Goal: Transaction & Acquisition: Purchase product/service

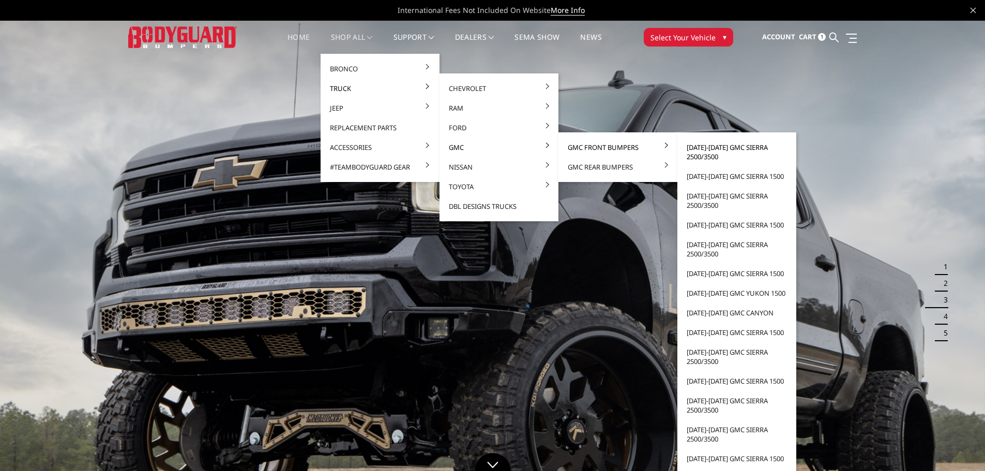
click at [695, 151] on link "[DATE]-[DATE] GMC Sierra 2500/3500" at bounding box center [736, 152] width 111 height 29
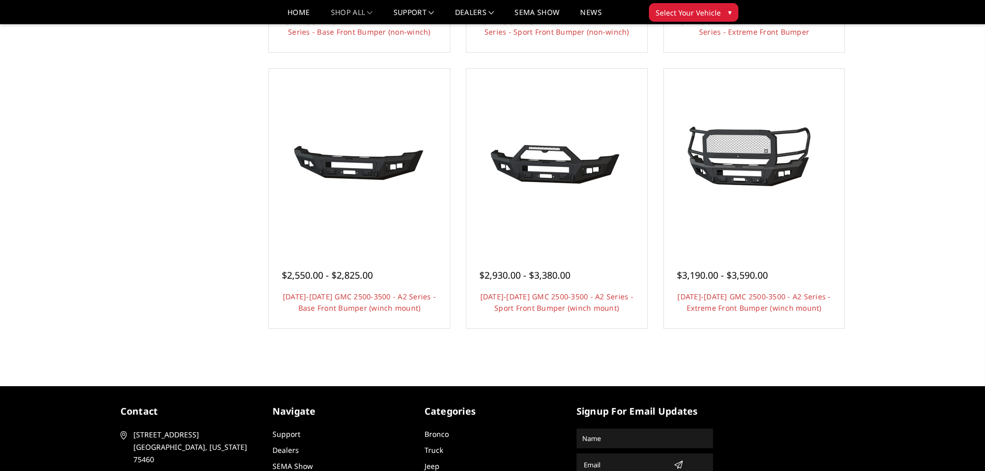
scroll to position [609, 0]
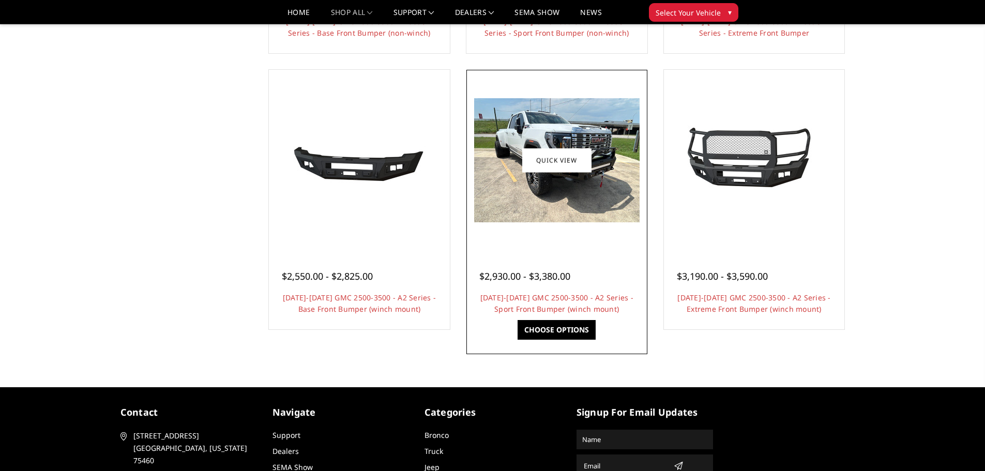
click at [532, 209] on img at bounding box center [556, 160] width 165 height 124
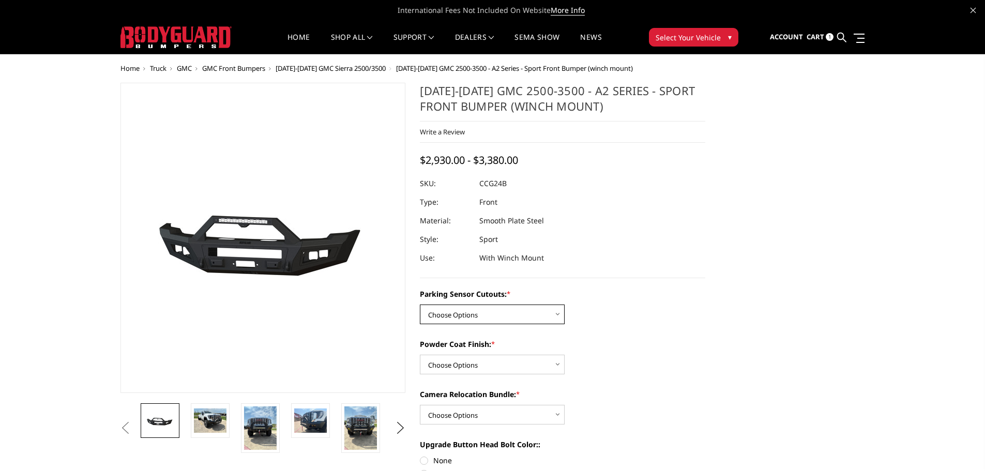
click at [447, 307] on select "Choose Options No - Without Parking Sensor Cutouts Yes - With Parking Sensor Cu…" at bounding box center [492, 314] width 145 height 20
select select "2151"
click at [420, 304] on select "Choose Options No - Without Parking Sensor Cutouts Yes - With Parking Sensor Cu…" at bounding box center [492, 314] width 145 height 20
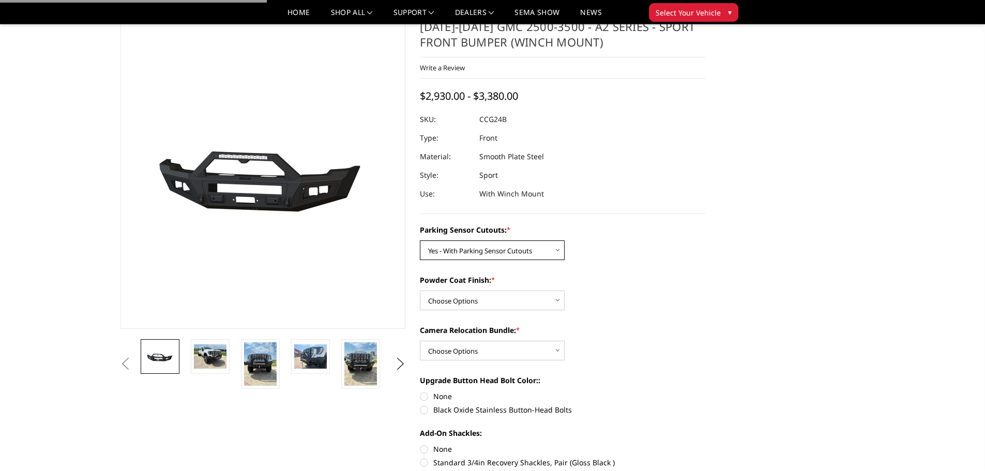
scroll to position [52, 0]
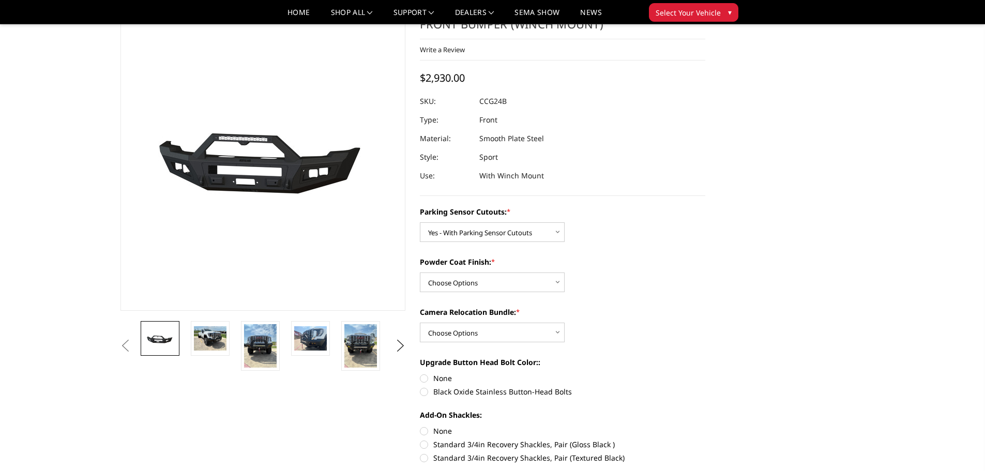
click at [483, 270] on div "Powder Coat Finish: * Choose Options Bare Metal Textured Black Powder Coat" at bounding box center [562, 274] width 285 height 36
click at [482, 274] on select "Choose Options Bare Metal Textured Black Powder Coat" at bounding box center [492, 282] width 145 height 20
select select "2152"
click at [420, 272] on select "Choose Options Bare Metal Textured Black Powder Coat" at bounding box center [492, 282] width 145 height 20
click at [474, 340] on select "Choose Options WITH Camera Relocation Bundle WITHOUT Camera Relocation Bundle" at bounding box center [492, 333] width 145 height 20
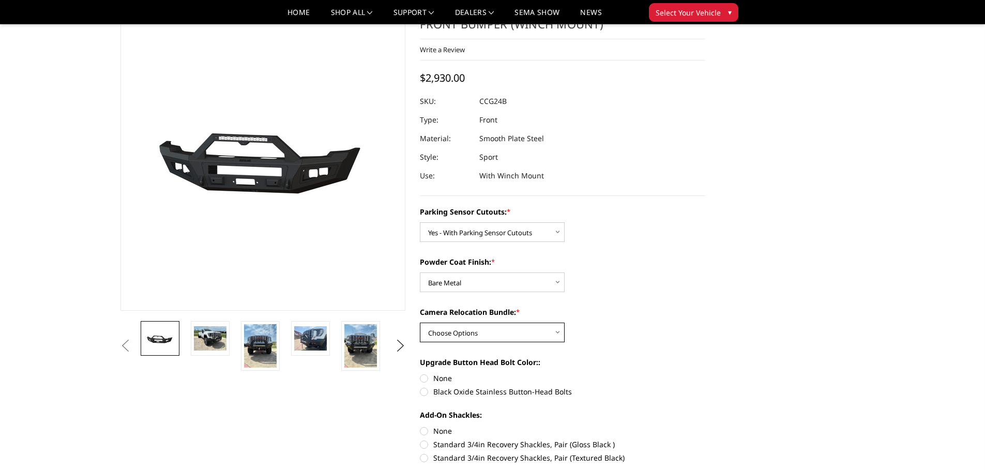
select select "2154"
click at [420, 323] on select "Choose Options WITH Camera Relocation Bundle WITHOUT Camera Relocation Bundle" at bounding box center [492, 333] width 145 height 20
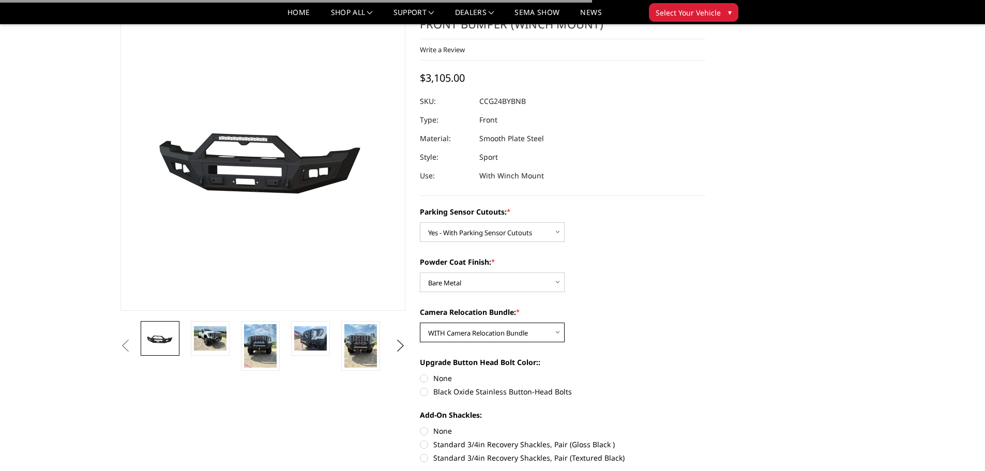
scroll to position [103, 0]
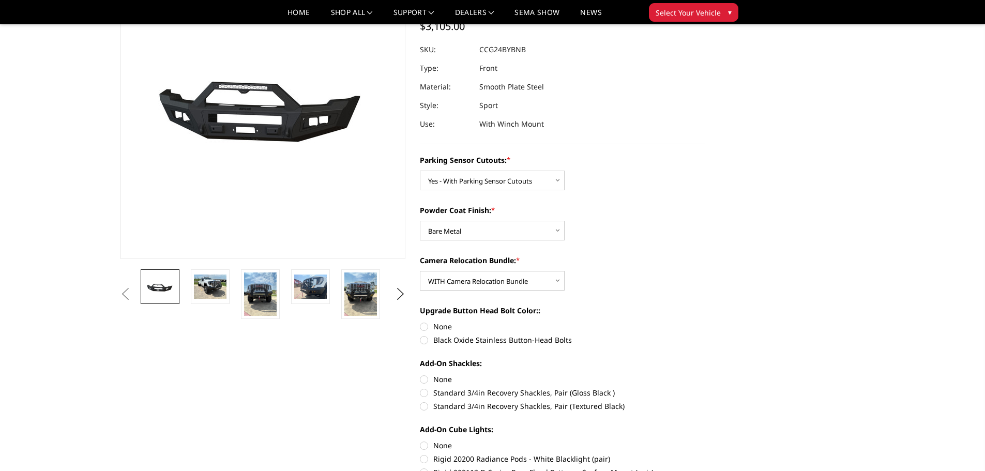
click at [440, 326] on label "None" at bounding box center [562, 326] width 285 height 11
click at [420, 322] on input "None" at bounding box center [420, 321] width 1 height 1
radio input "true"
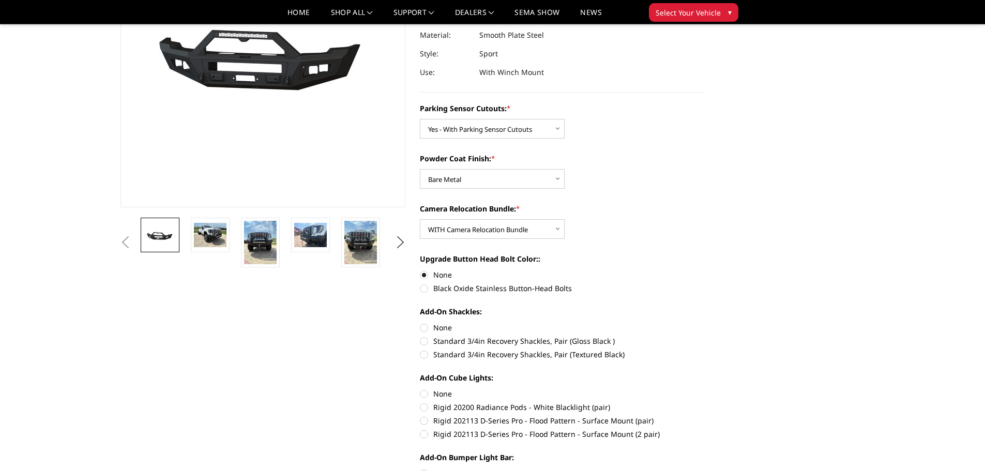
click at [453, 325] on label "None" at bounding box center [562, 327] width 285 height 11
click at [420, 323] on input "None" at bounding box center [420, 322] width 1 height 1
radio input "true"
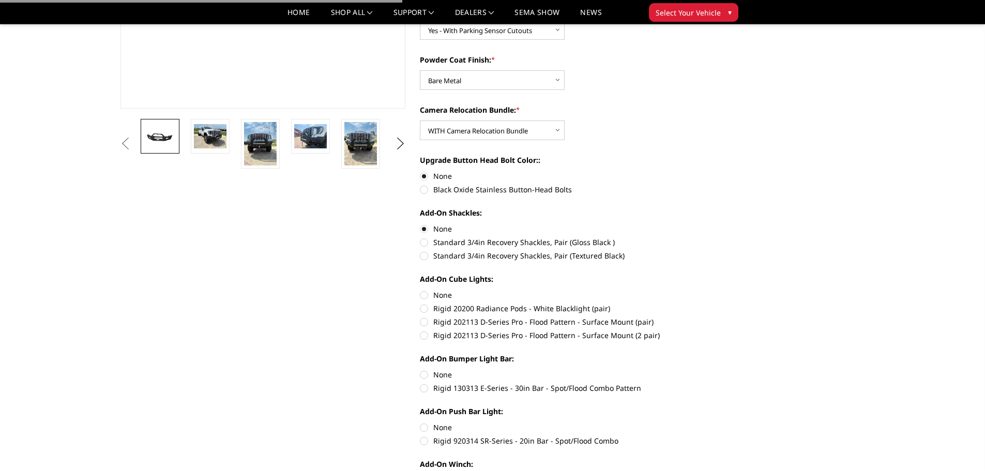
scroll to position [258, 0]
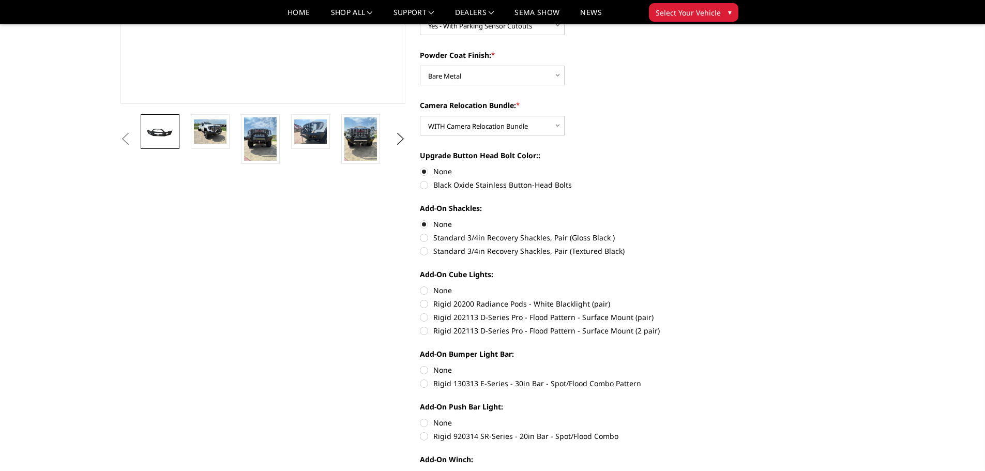
click at [433, 284] on div "Add-On Cube Lights: None Rigid 20200 Radiance Pods - White Blacklight (pair) Ri…" at bounding box center [562, 301] width 285 height 65
click at [433, 286] on label "None" at bounding box center [562, 290] width 285 height 11
click at [420, 285] on input "None" at bounding box center [420, 285] width 1 height 1
radio input "true"
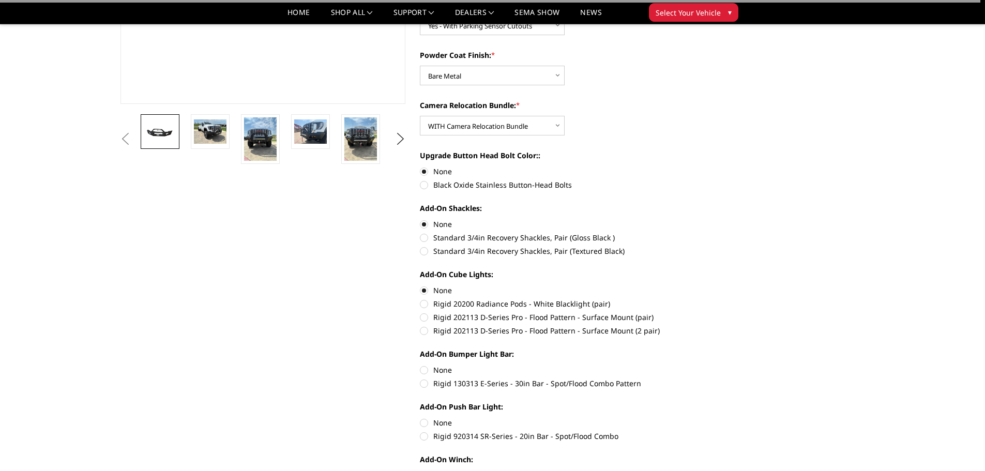
click at [447, 370] on label "None" at bounding box center [562, 369] width 285 height 11
click at [420, 365] on input "None" at bounding box center [420, 364] width 1 height 1
radio input "true"
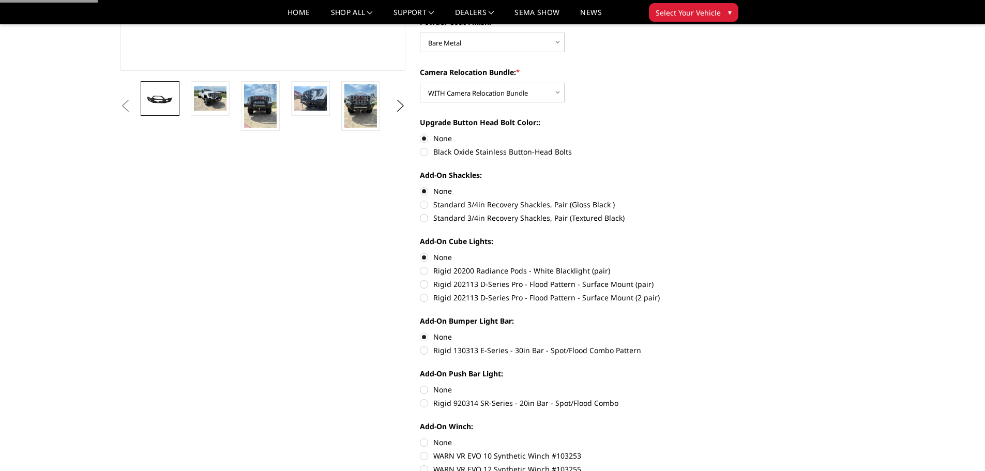
scroll to position [310, 0]
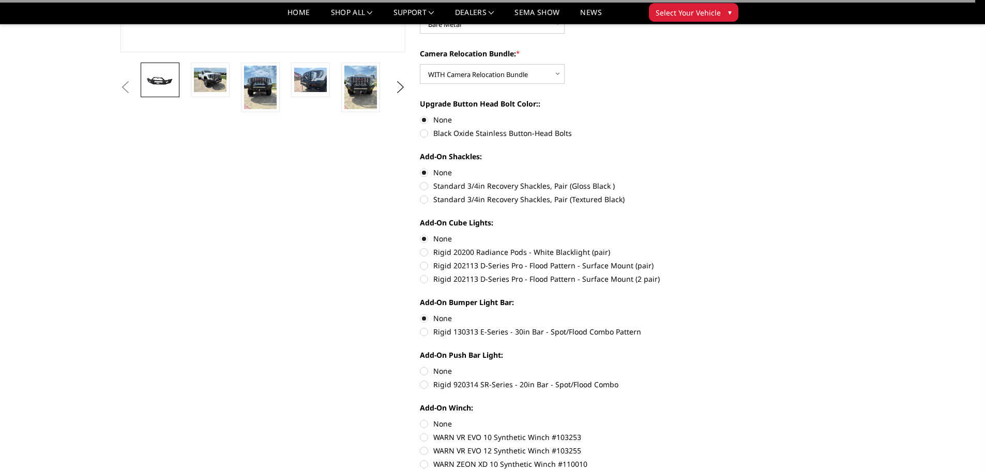
click at [438, 372] on label "None" at bounding box center [562, 370] width 285 height 11
click at [420, 366] on input "None" at bounding box center [420, 365] width 1 height 1
radio input "true"
drag, startPoint x: 443, startPoint y: 425, endPoint x: 450, endPoint y: 414, distance: 13.3
click at [443, 425] on label "None" at bounding box center [562, 423] width 285 height 11
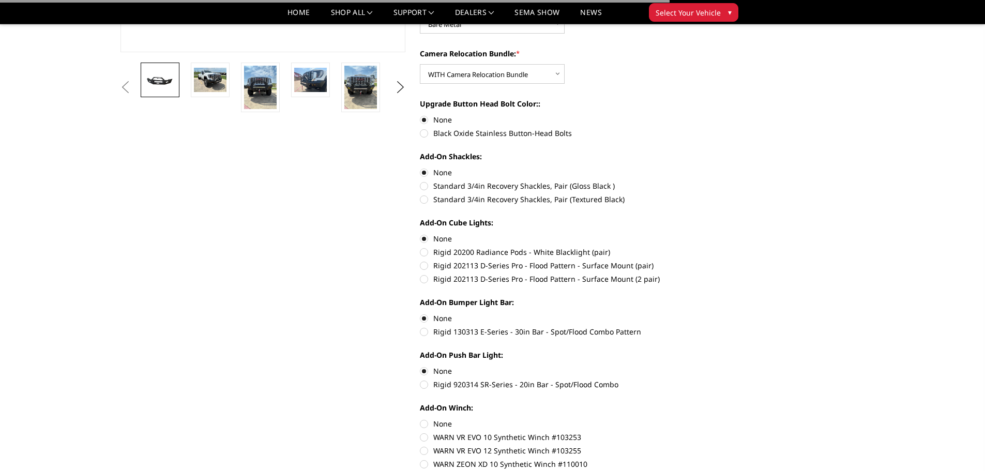
click at [420, 419] on input "None" at bounding box center [420, 418] width 1 height 1
radio input "true"
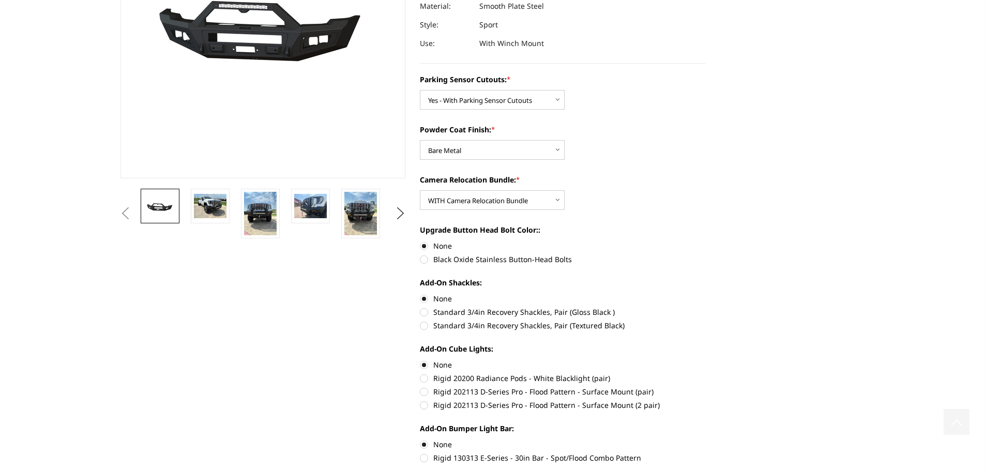
scroll to position [0, 0]
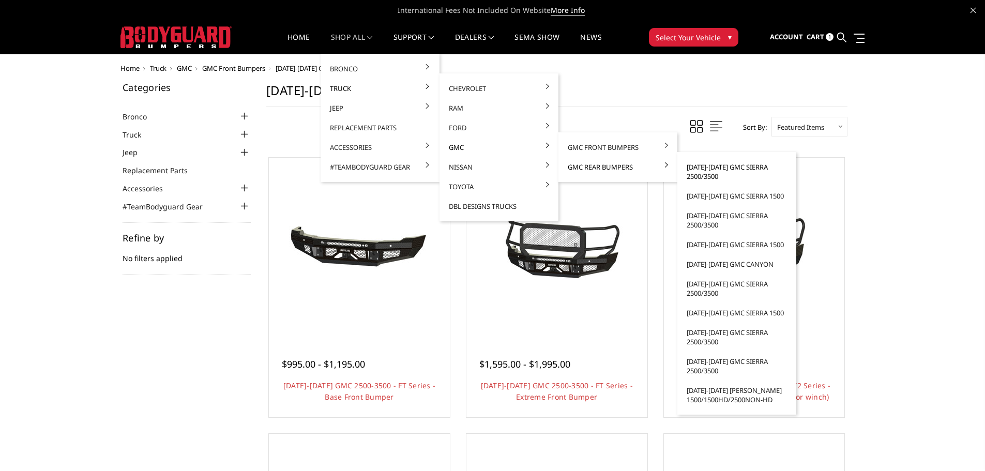
click at [736, 171] on link "[DATE]-[DATE] GMC Sierra 2500/3500" at bounding box center [736, 171] width 111 height 29
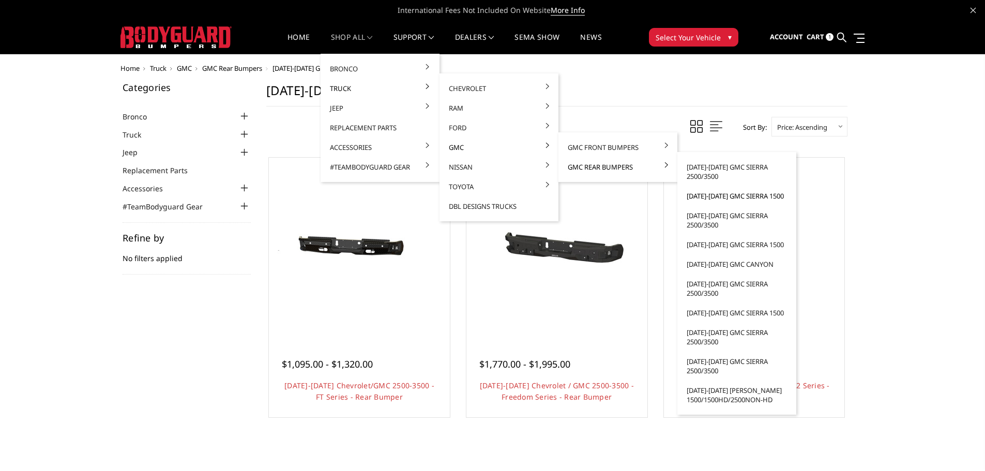
click at [708, 195] on link "[DATE]-[DATE] GMC Sierra 1500" at bounding box center [736, 196] width 111 height 20
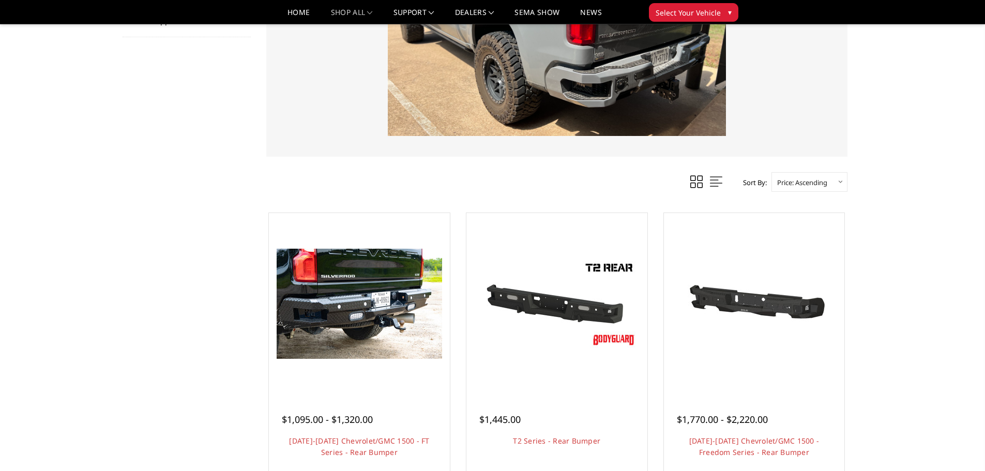
scroll to position [52, 0]
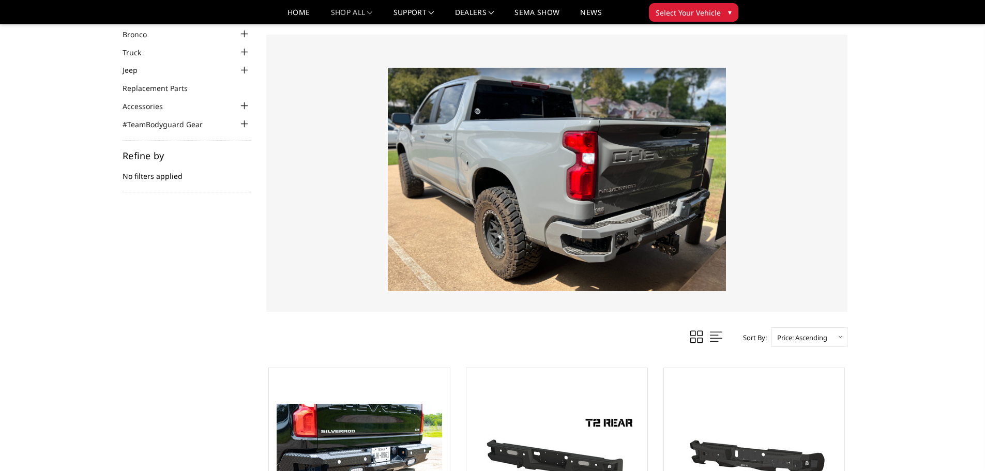
click at [593, 232] on img at bounding box center [557, 179] width 338 height 223
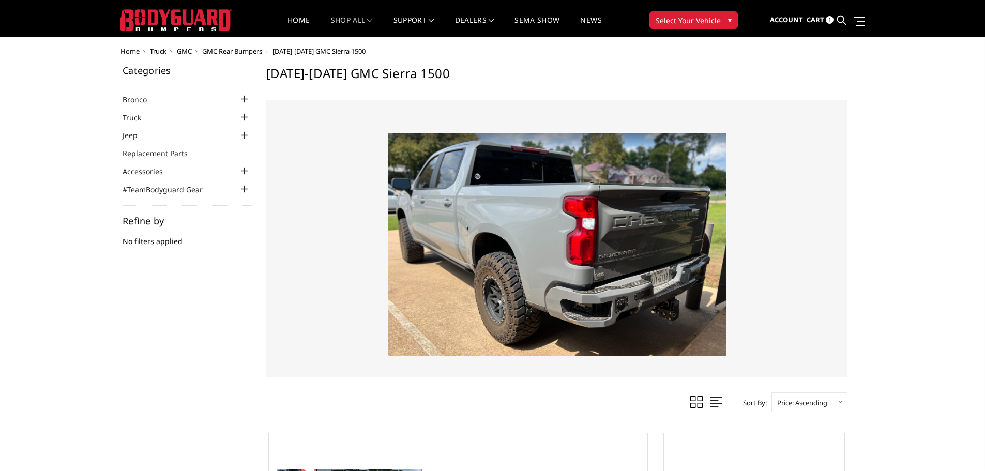
scroll to position [0, 0]
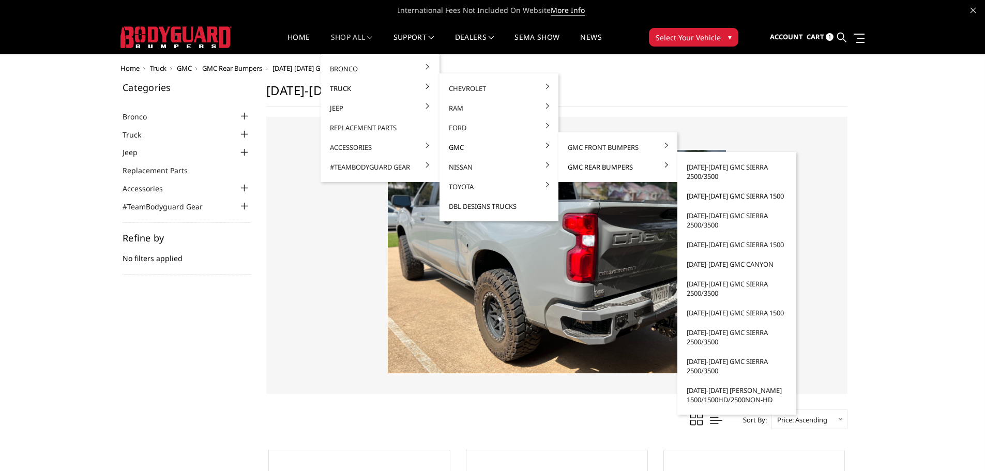
click at [709, 197] on link "[DATE]-[DATE] GMC Sierra 1500" at bounding box center [736, 196] width 111 height 20
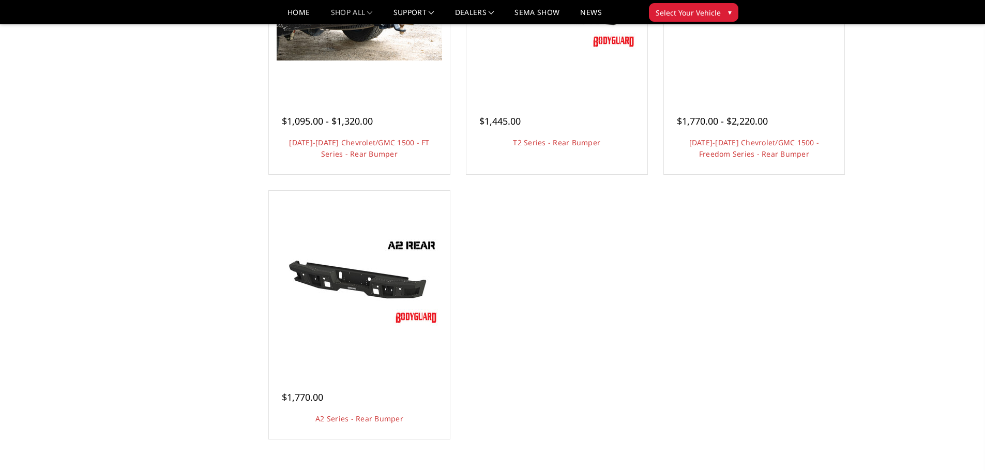
scroll to position [517, 0]
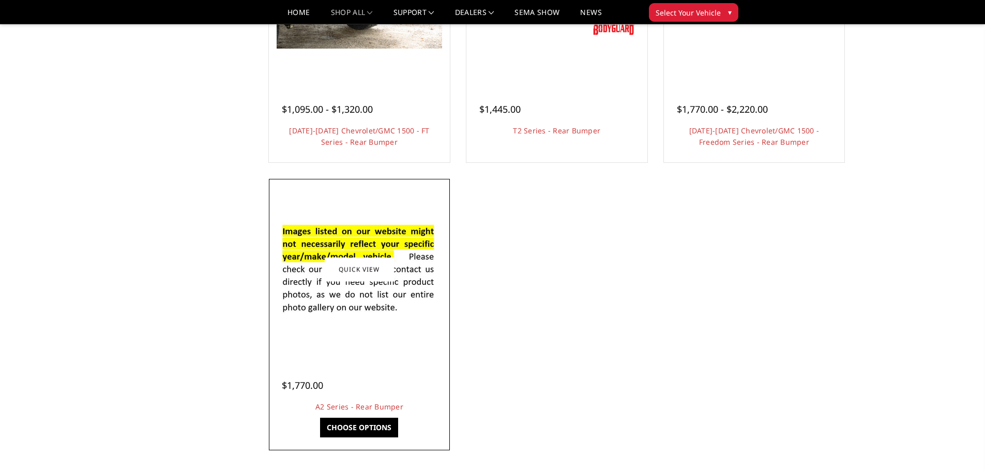
click at [424, 296] on img at bounding box center [359, 269] width 165 height 113
